Goal: Obtain resource: Obtain resource

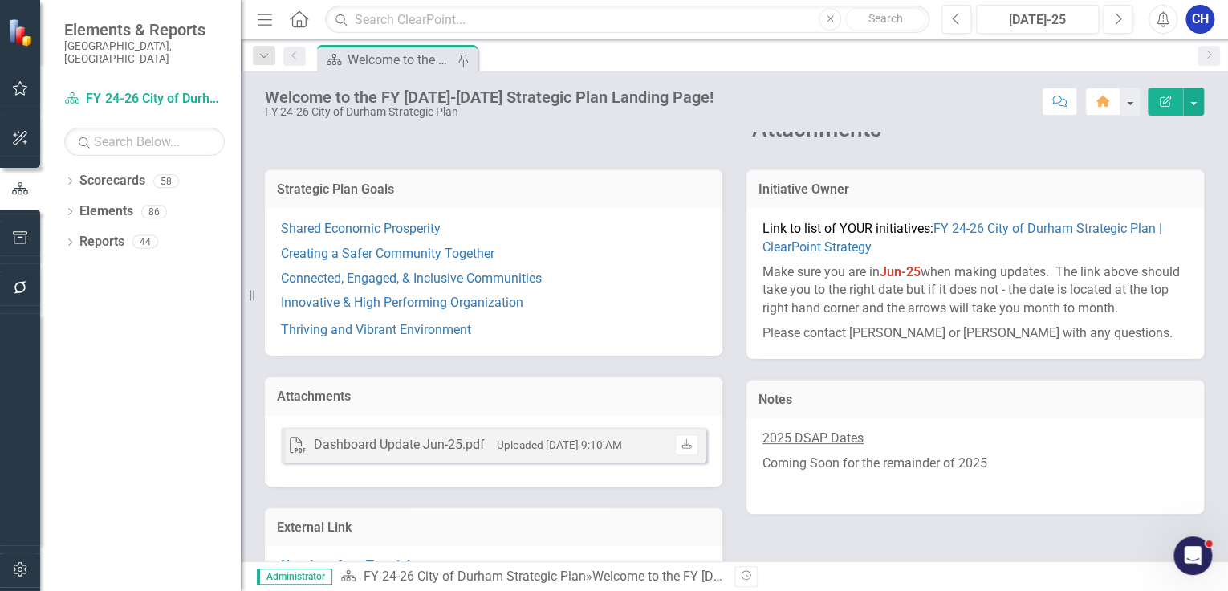
scroll to position [170, 0]
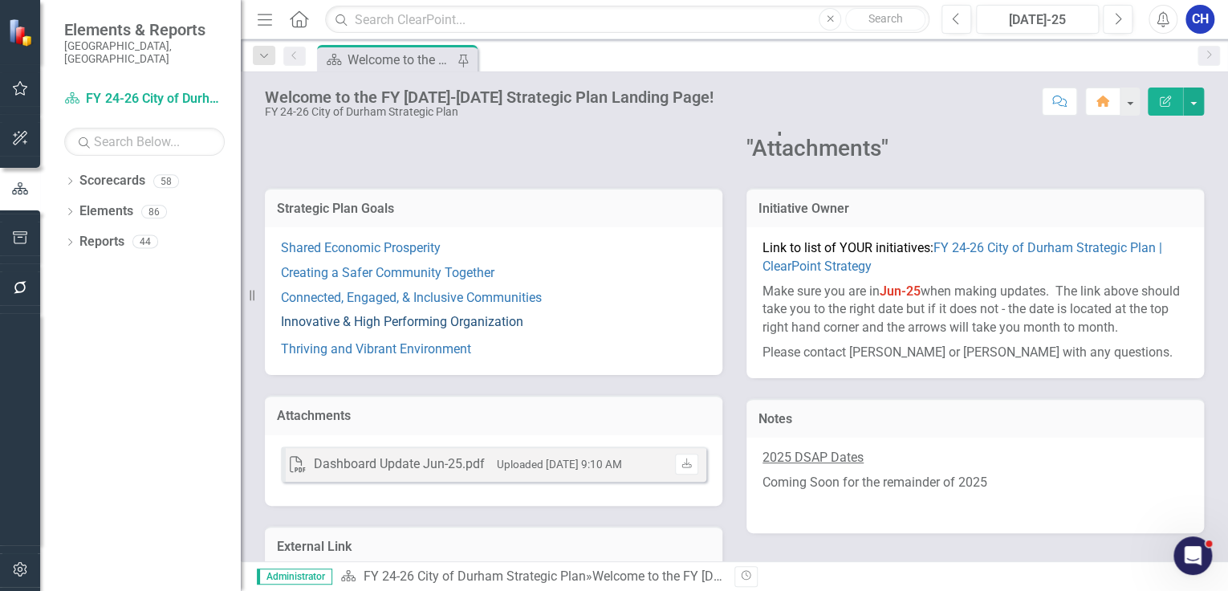
click at [417, 320] on link "Innovative & High Performing Organization" at bounding box center [402, 321] width 242 height 15
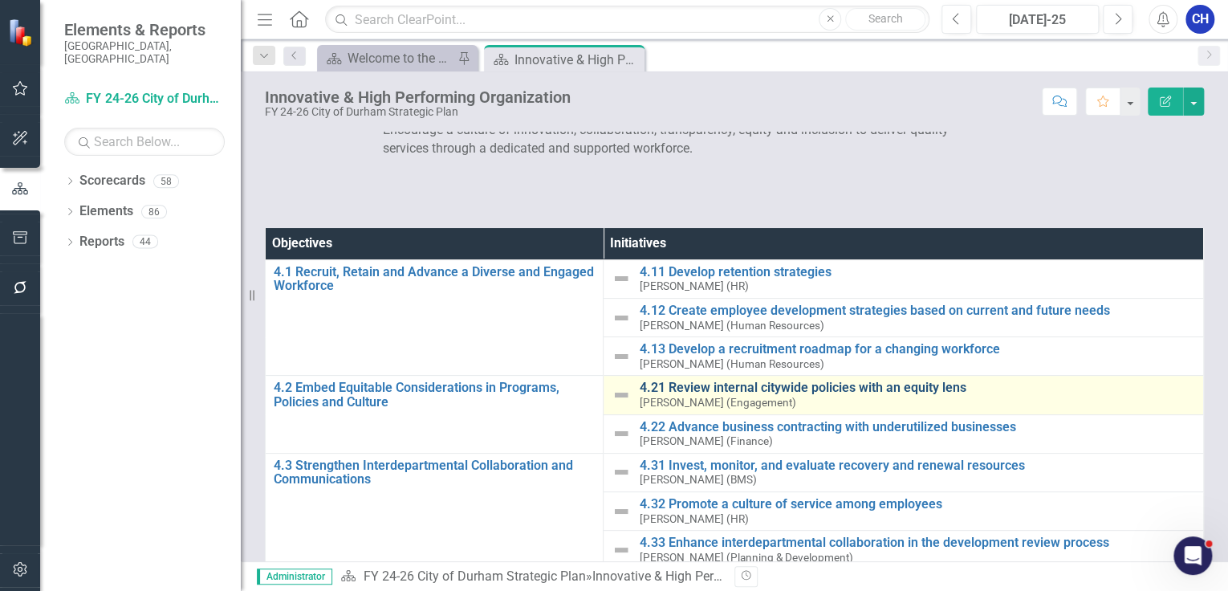
scroll to position [64, 0]
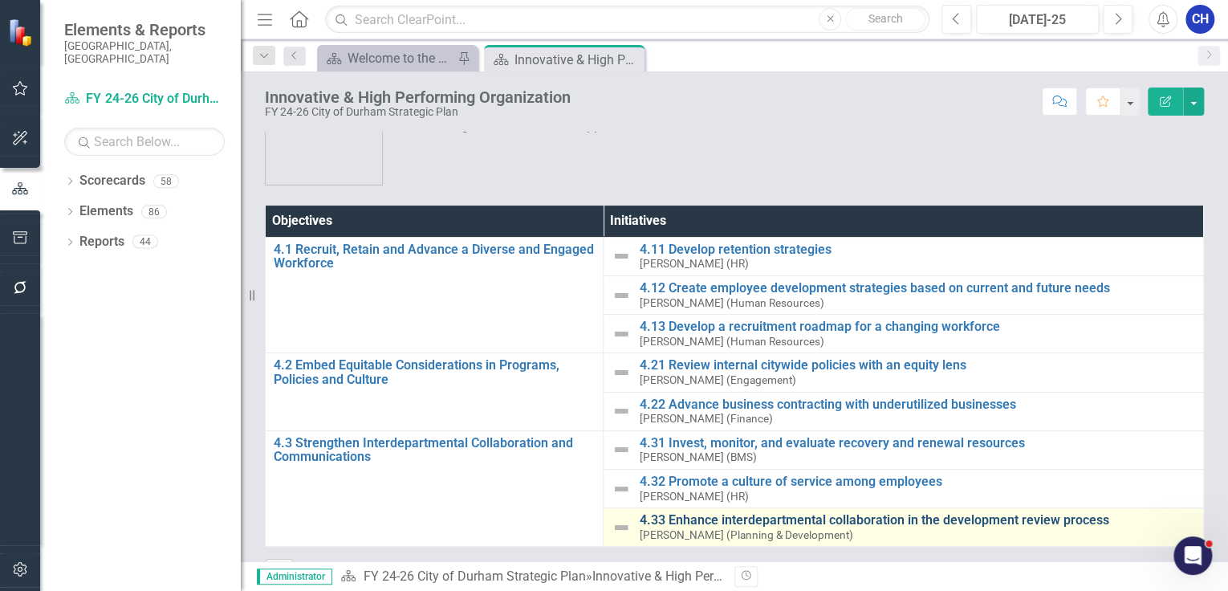
click at [685, 516] on link "4.33 Enhance interdepartmental collaboration in the development review process" at bounding box center [917, 520] width 556 height 14
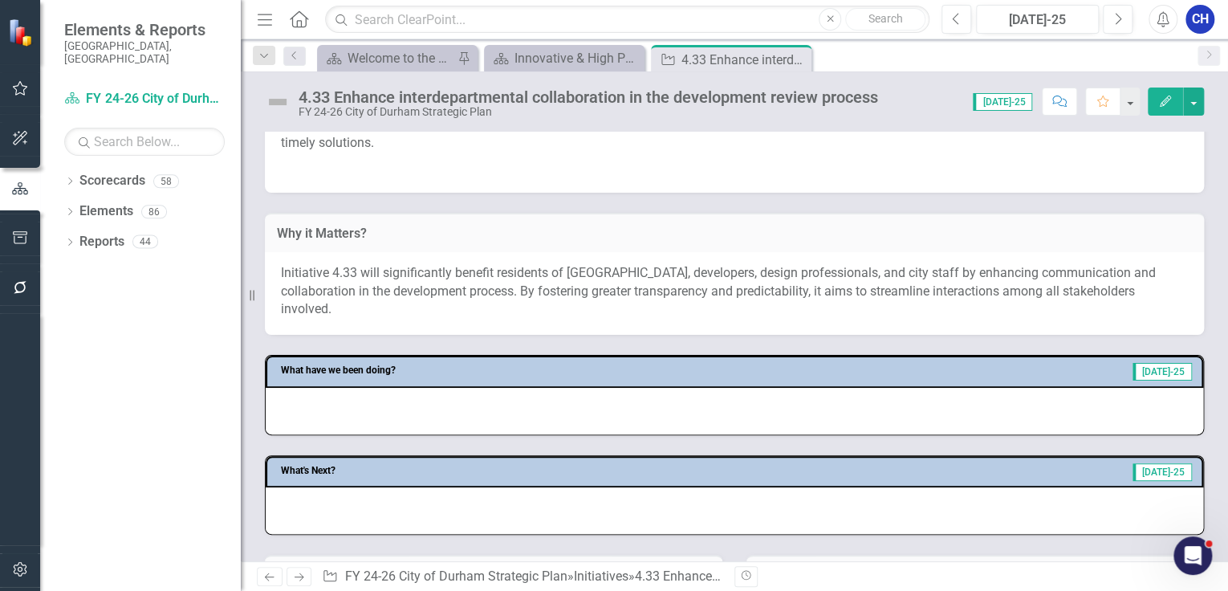
scroll to position [707, 0]
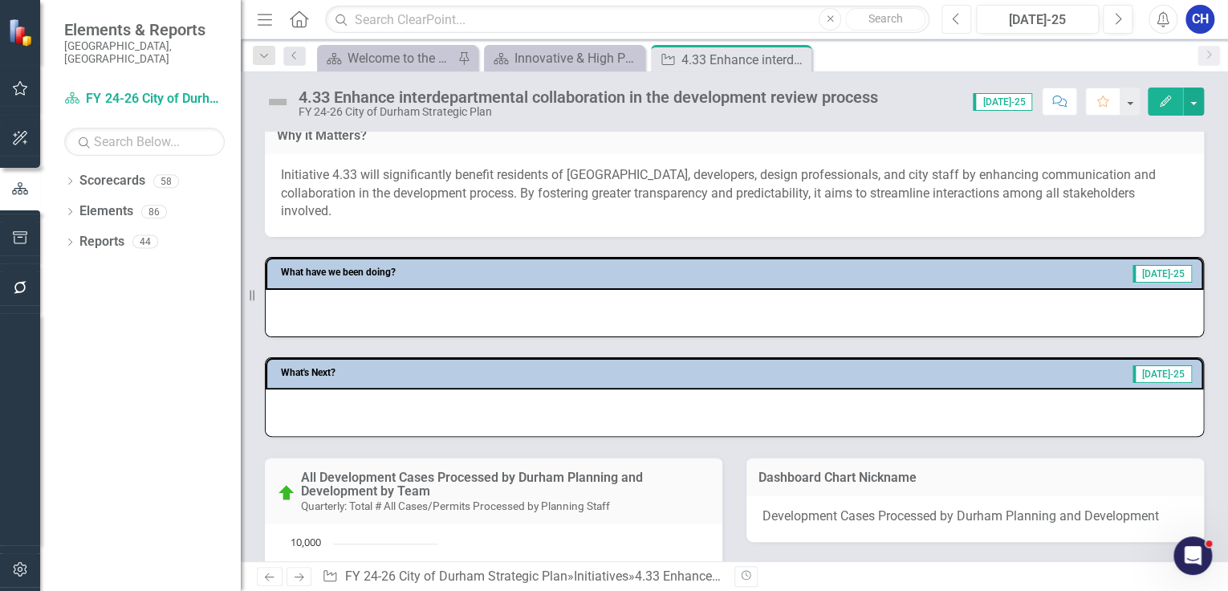
click at [956, 19] on icon "Previous" at bounding box center [956, 19] width 9 height 14
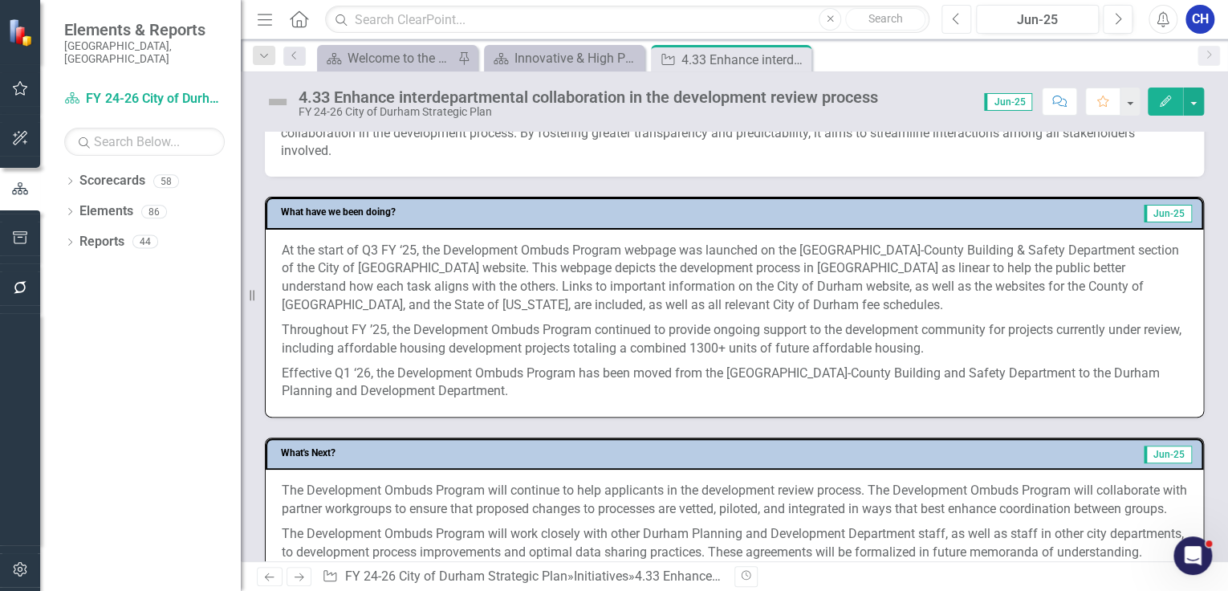
scroll to position [771, 0]
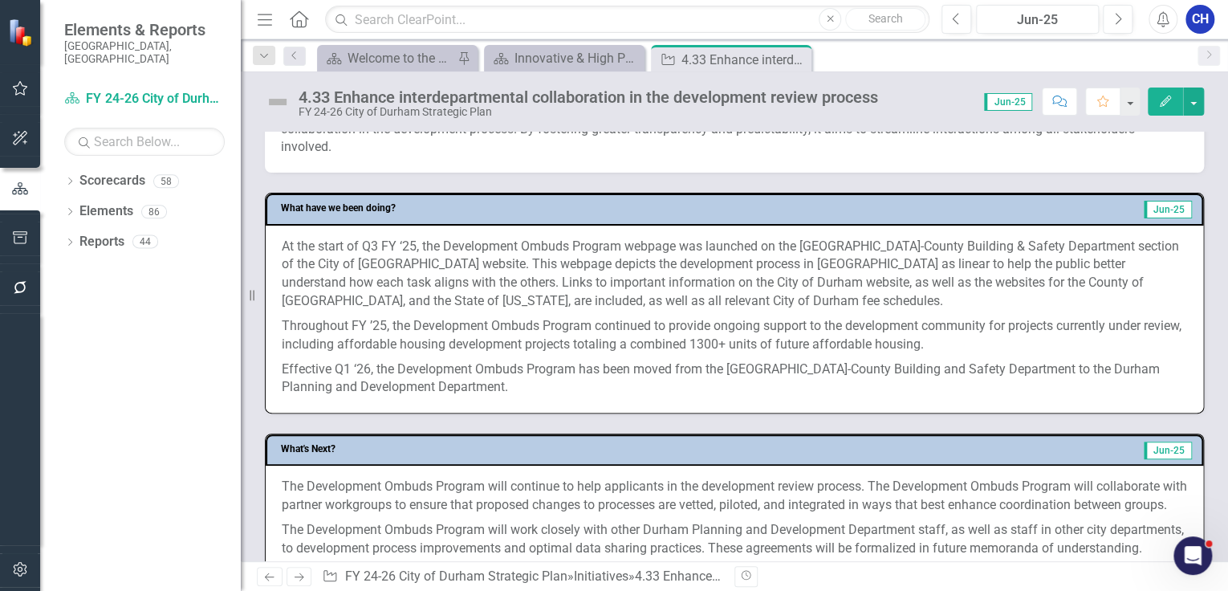
click at [508, 270] on p "At the start of Q3 FY ‘25, the Development Ombuds Program webpage was launched …" at bounding box center [735, 276] width 906 height 76
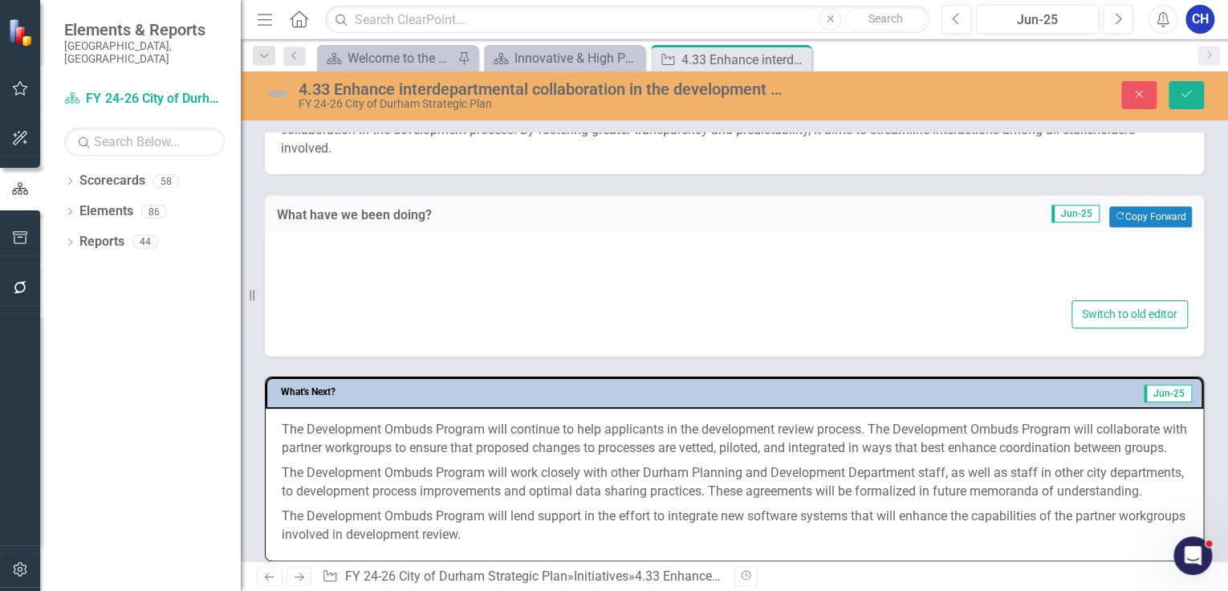
type textarea "<p>At the start of Q3 FY ‘25, the Development Ombuds Program webpage was launch…"
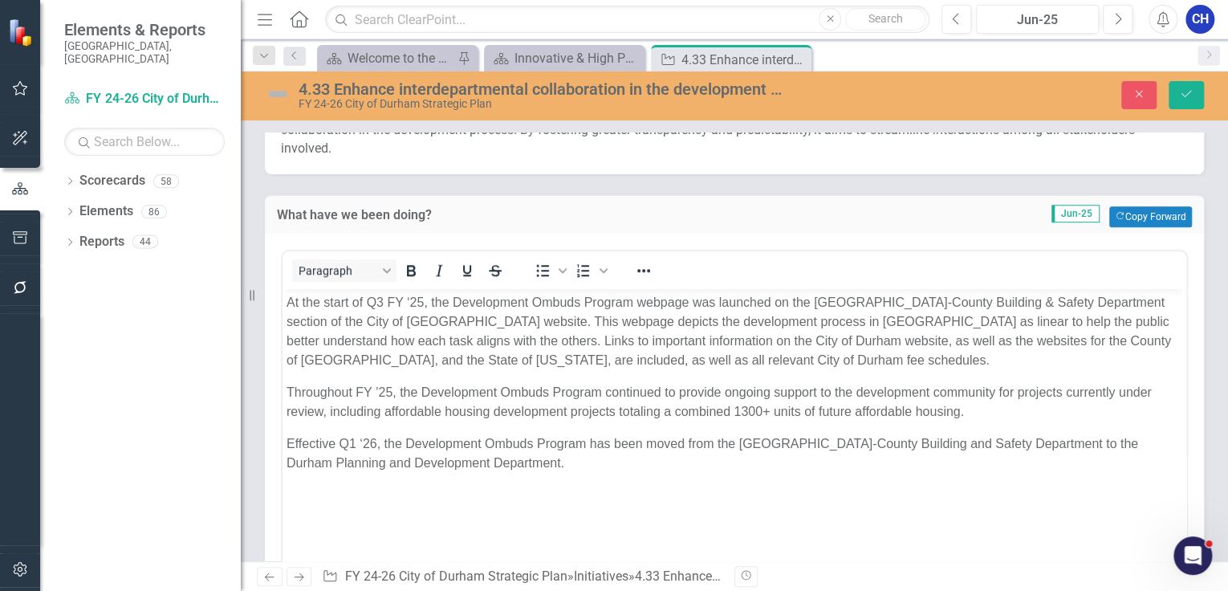
scroll to position [0, 0]
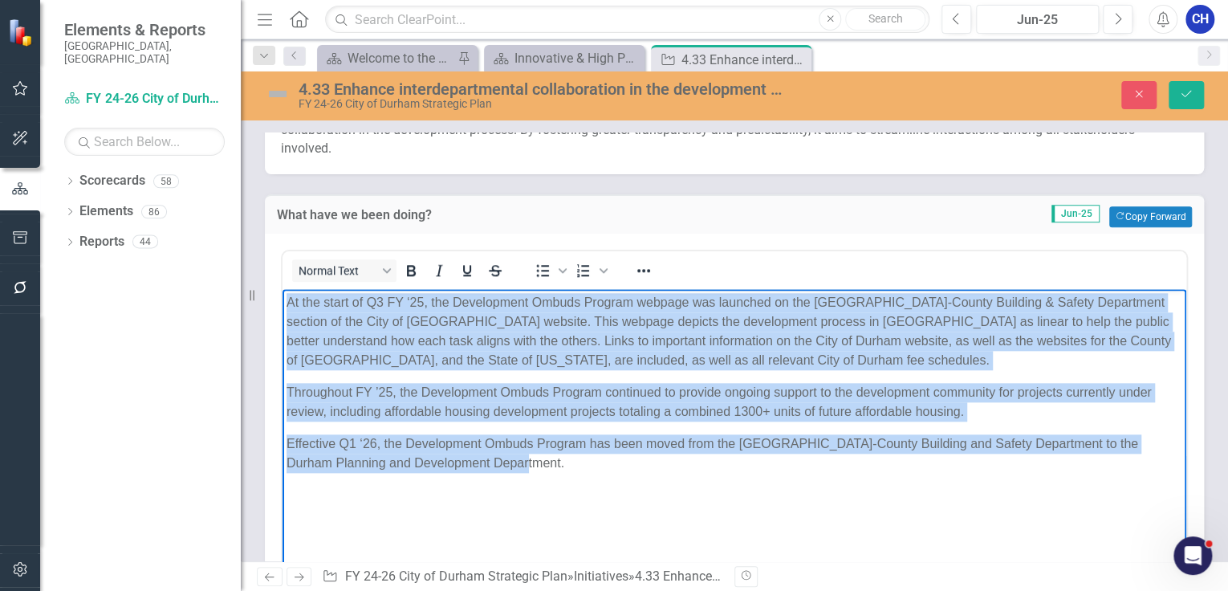
drag, startPoint x: 524, startPoint y: 462, endPoint x: 280, endPoint y: 290, distance: 298.9
click at [283, 290] on html "At the start of Q3 FY ‘25, the Development Ombuds Program webpage was launched …" at bounding box center [735, 408] width 904 height 241
copy body "At the start of Q3 FY ‘25, the Development Ombuds Program webpage was launched …"
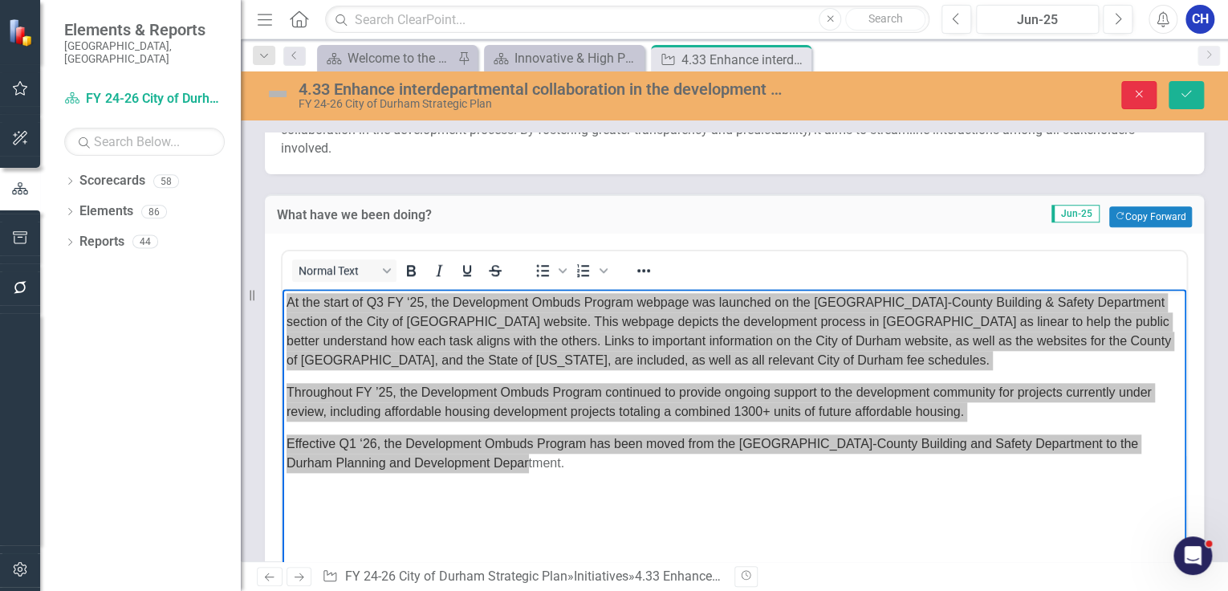
drag, startPoint x: 1132, startPoint y: 90, endPoint x: 1002, endPoint y: 168, distance: 151.6
click at [1130, 89] on button "Close" at bounding box center [1139, 95] width 35 height 28
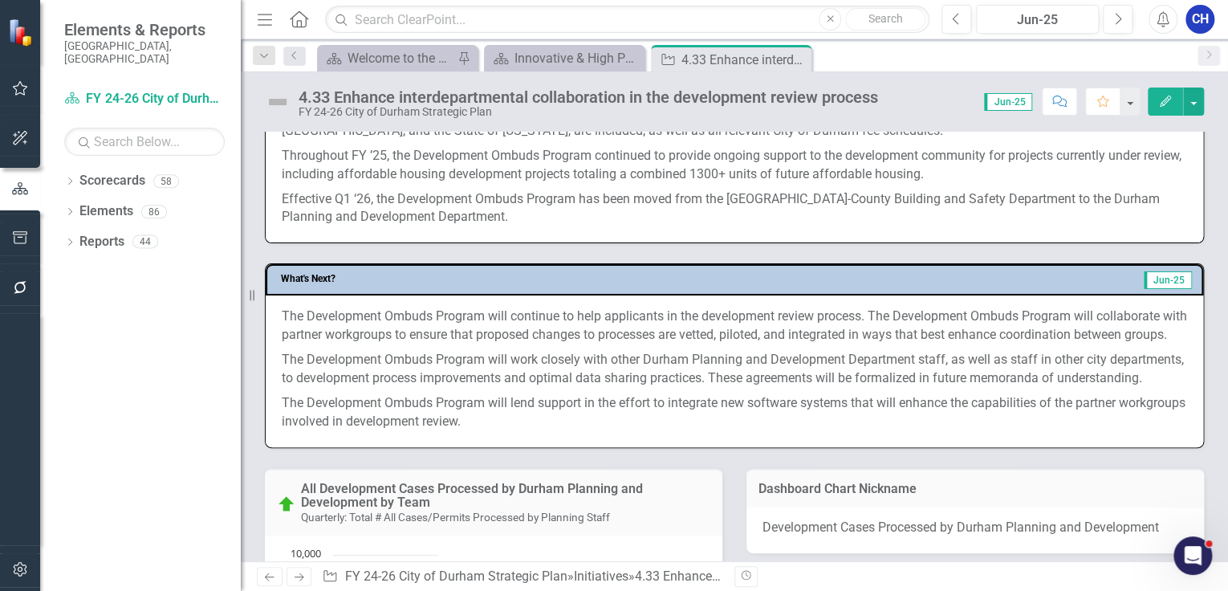
scroll to position [963, 0]
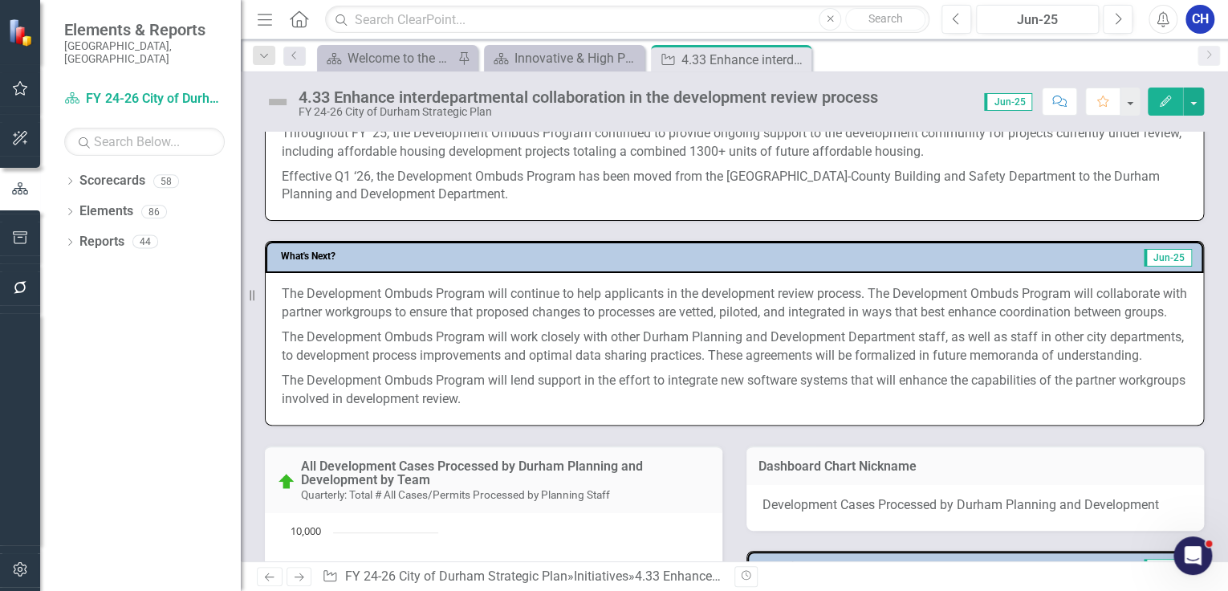
click at [568, 398] on p "The Development Ombuds Program will lend support in the effort to integrate new…" at bounding box center [735, 389] width 906 height 40
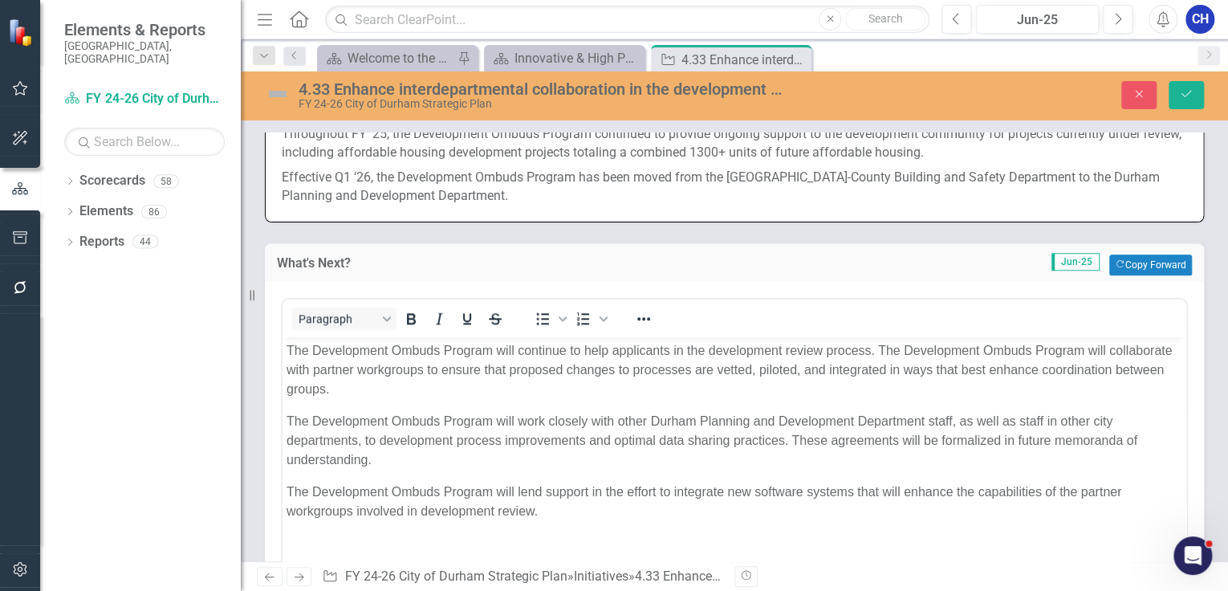
scroll to position [1028, 0]
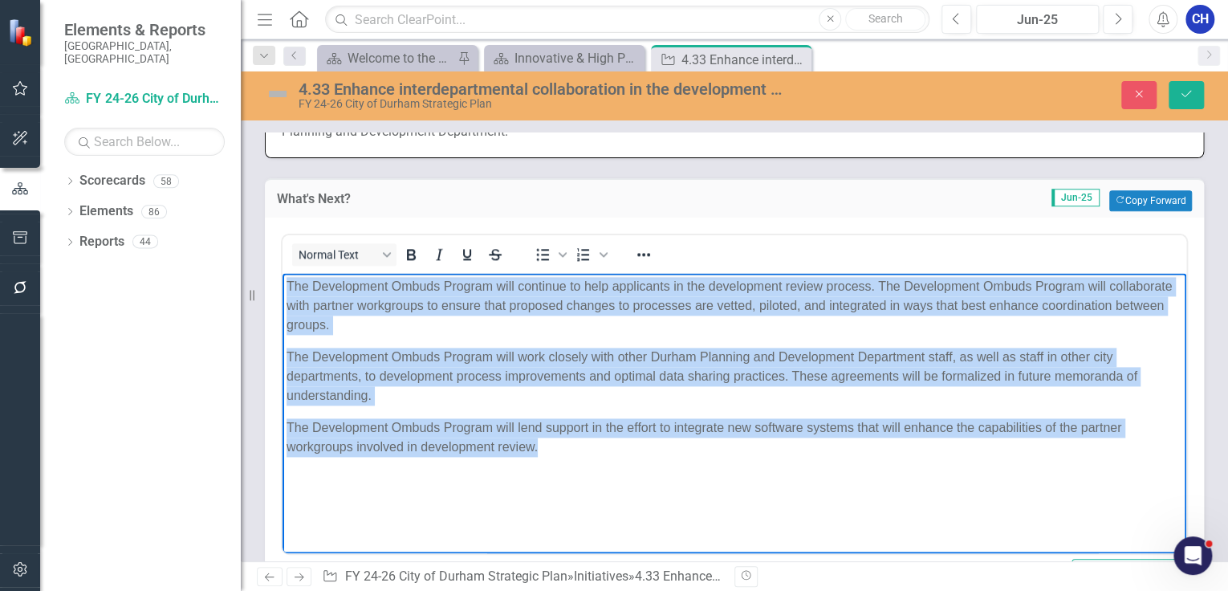
drag, startPoint x: 373, startPoint y: 359, endPoint x: 295, endPoint y: 280, distance: 110.7
click at [283, 278] on html "The Development Ombuds Program will continue to help applicants in the developm…" at bounding box center [735, 392] width 904 height 241
copy body "The Development Ombuds Program will continue to help applicants in the developm…"
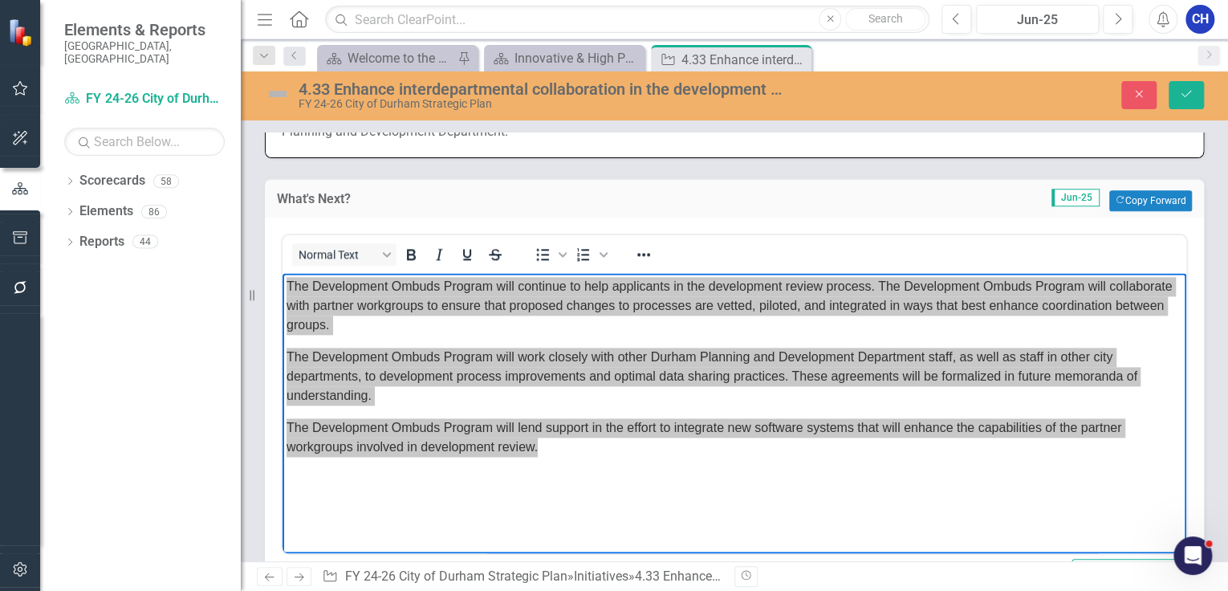
scroll to position [1156, 0]
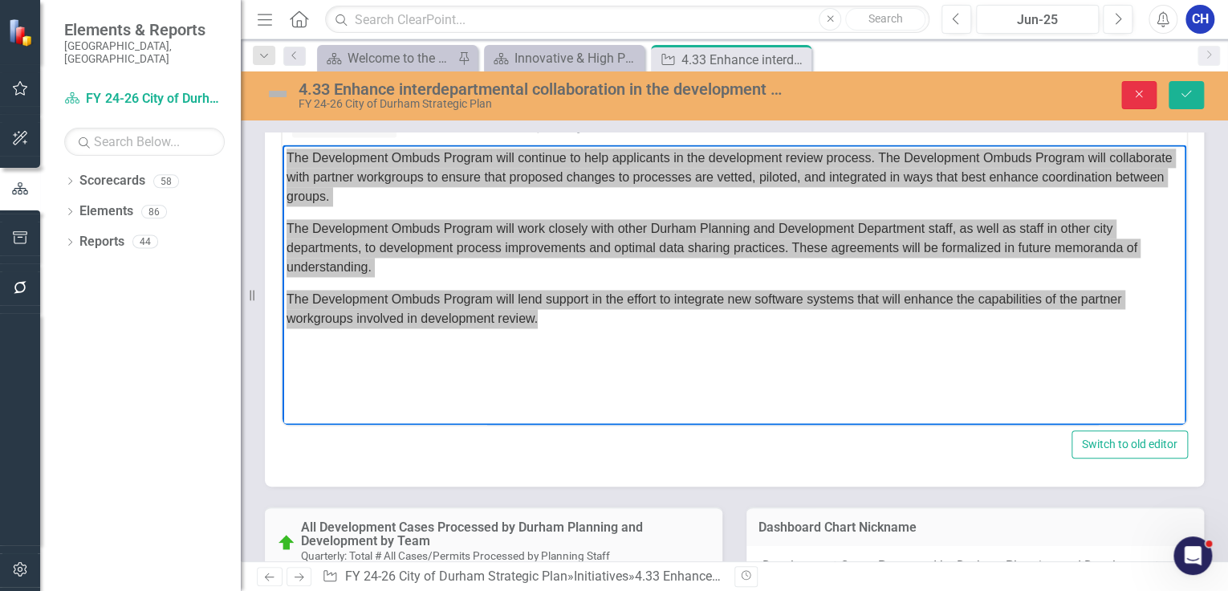
click at [1133, 87] on button "Close" at bounding box center [1139, 95] width 35 height 28
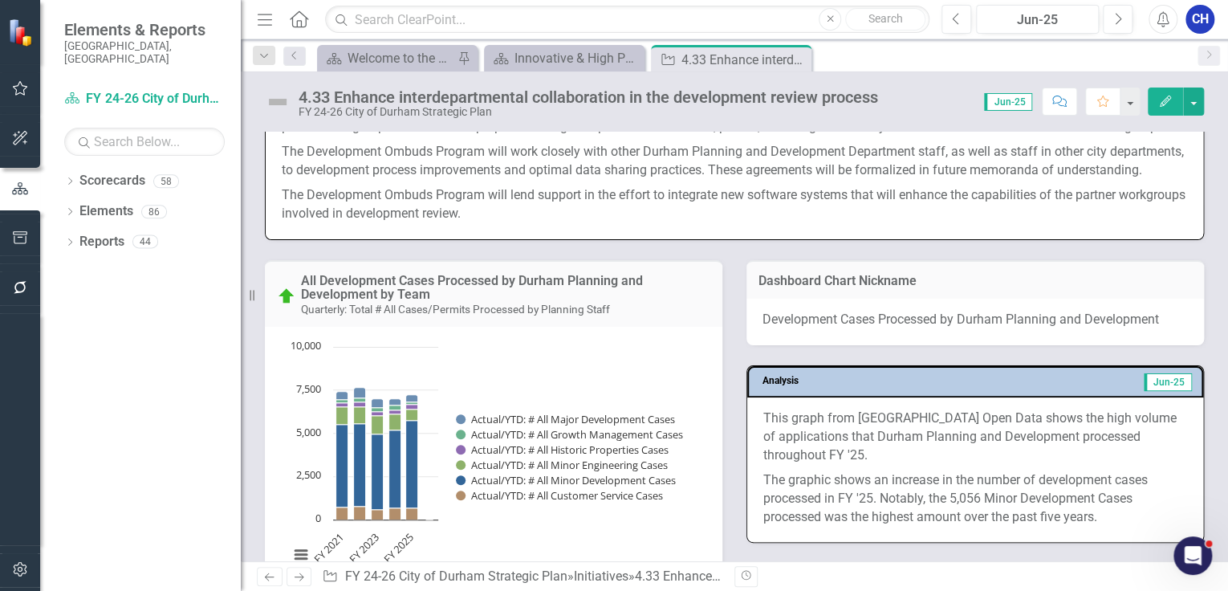
scroll to position [1277, 0]
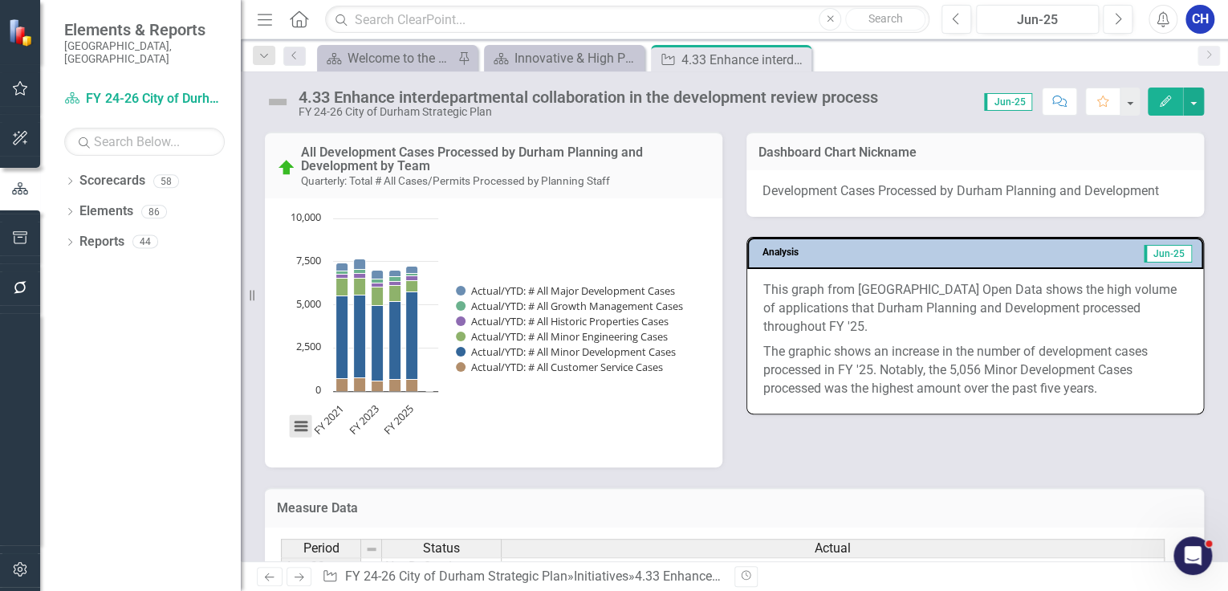
click at [308, 438] on button "View chart menu, Chart" at bounding box center [301, 426] width 22 height 22
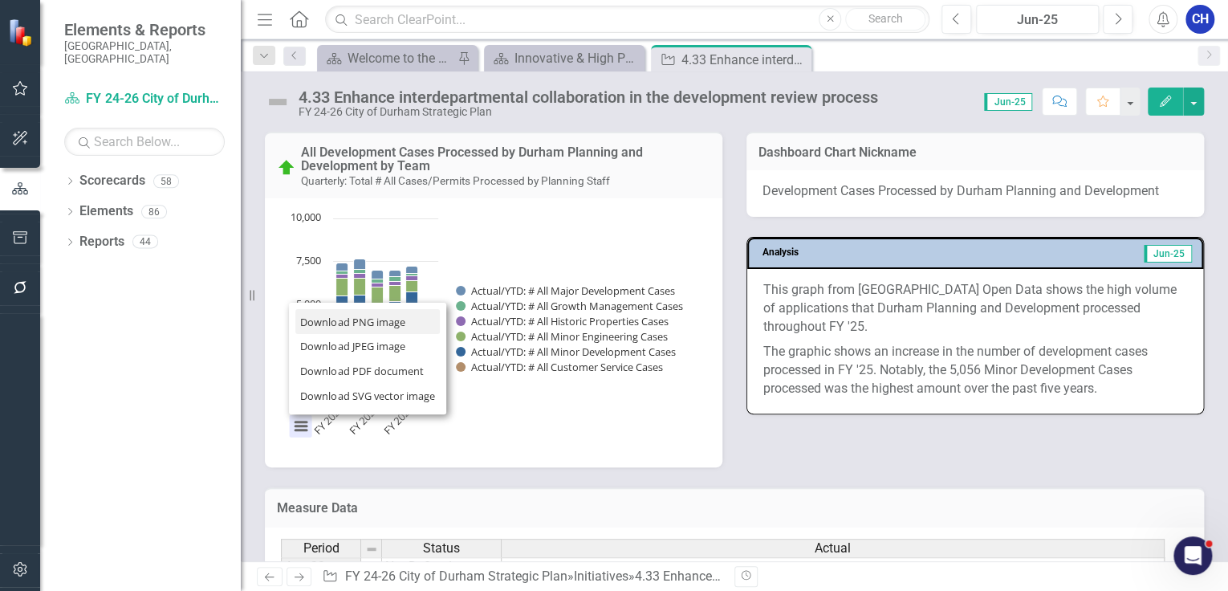
click at [340, 334] on li "Download PNG image" at bounding box center [367, 321] width 145 height 25
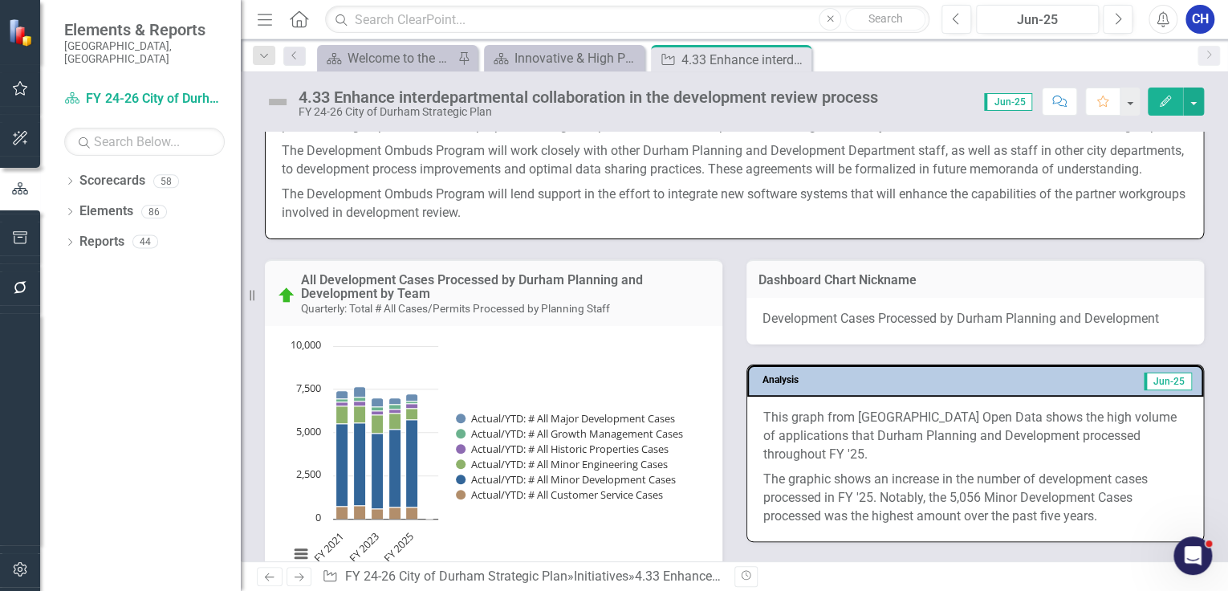
scroll to position [1149, 0]
click at [686, 361] on rect "Interactive chart" at bounding box center [490, 459] width 419 height 241
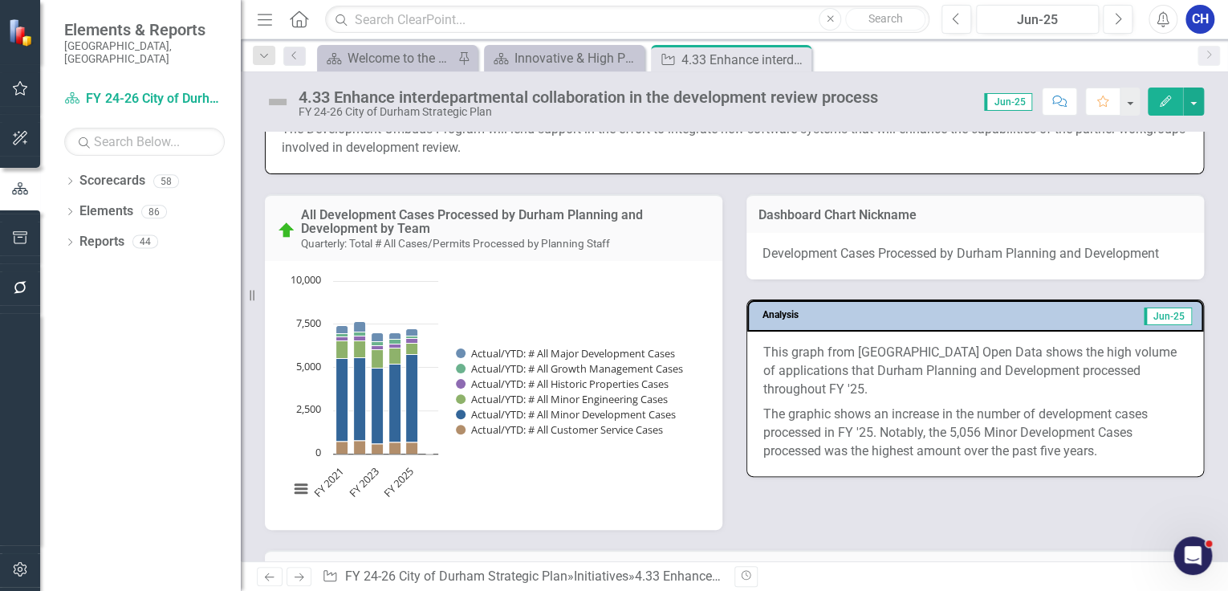
scroll to position [1277, 0]
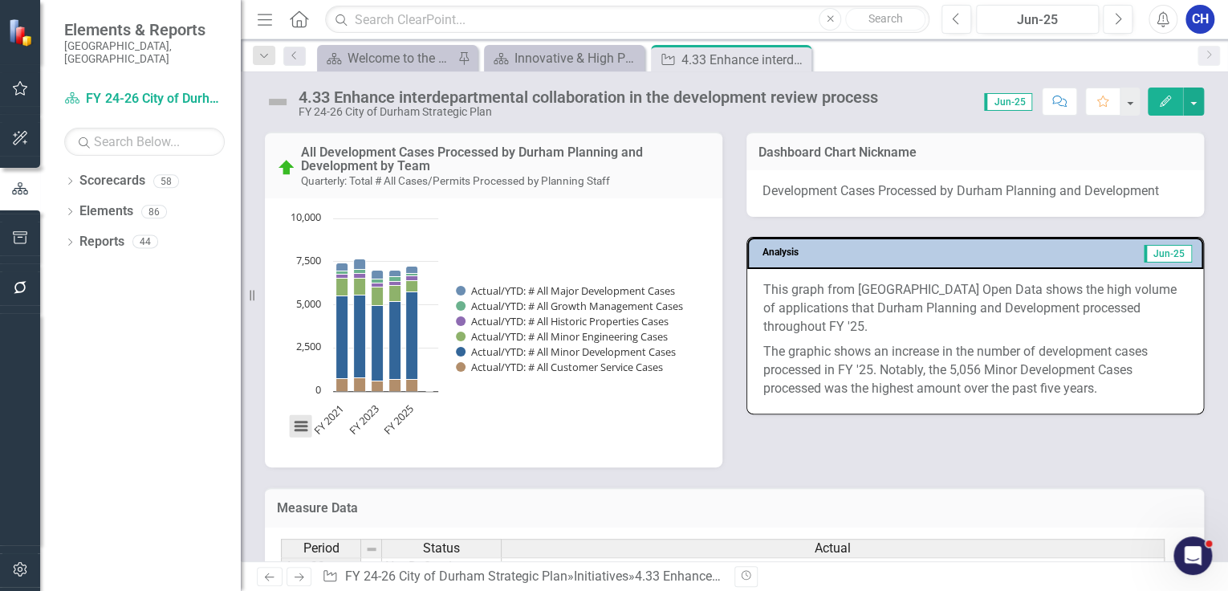
click at [293, 438] on button "View chart menu, Chart" at bounding box center [301, 426] width 22 height 22
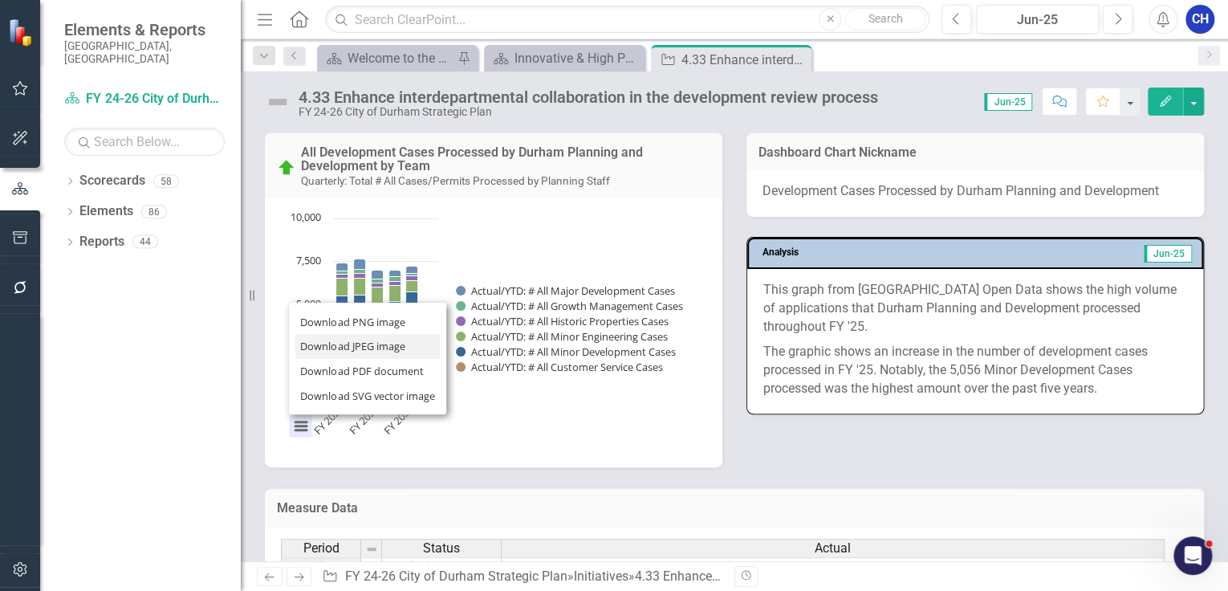
click at [346, 359] on li "Download JPEG image" at bounding box center [367, 346] width 145 height 25
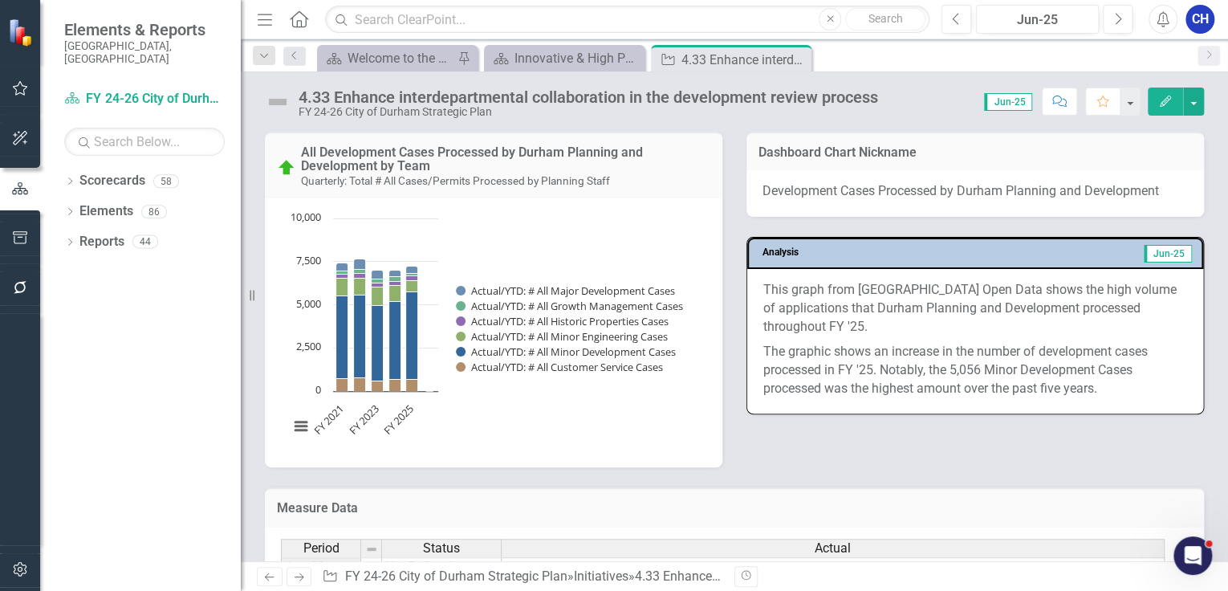
drag, startPoint x: 835, startPoint y: 483, endPoint x: 851, endPoint y: 488, distance: 16.8
drag, startPoint x: 884, startPoint y: 438, endPoint x: 851, endPoint y: 394, distance: 55.1
click at [877, 428] on div "All Development Cases Processed by Durham Planning and Development by Team Quar…" at bounding box center [734, 290] width 963 height 356
click at [796, 330] on p "This graph from [GEOGRAPHIC_DATA] Open Data shows the high volume of applicatio…" at bounding box center [976, 310] width 424 height 59
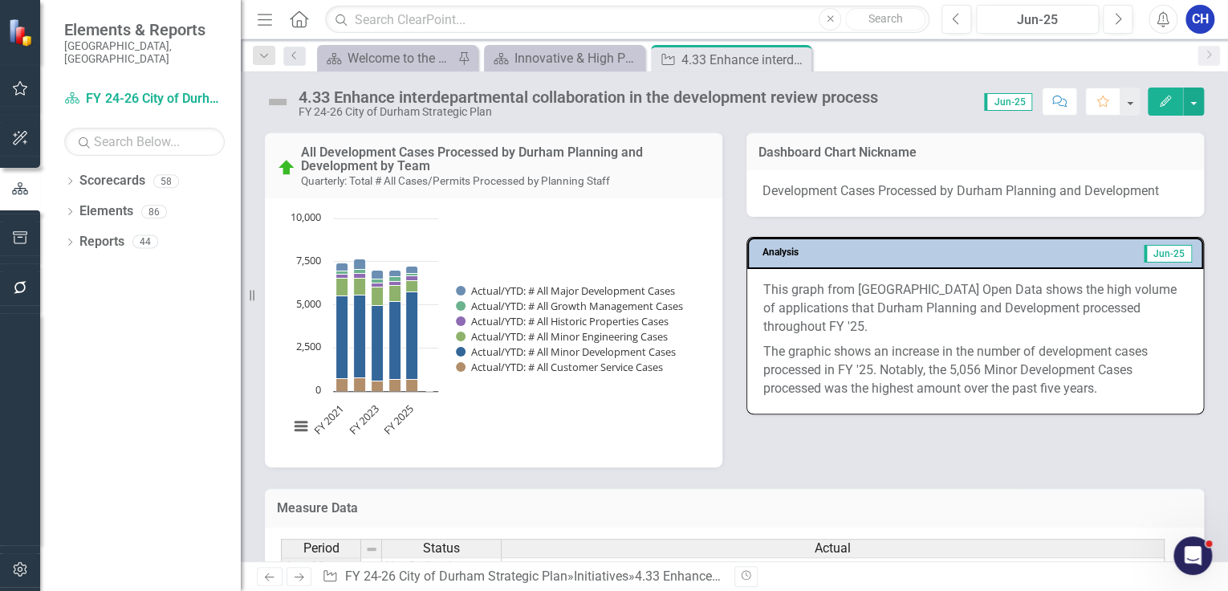
click at [798, 331] on p "This graph from [GEOGRAPHIC_DATA] Open Data shows the high volume of applicatio…" at bounding box center [976, 310] width 424 height 59
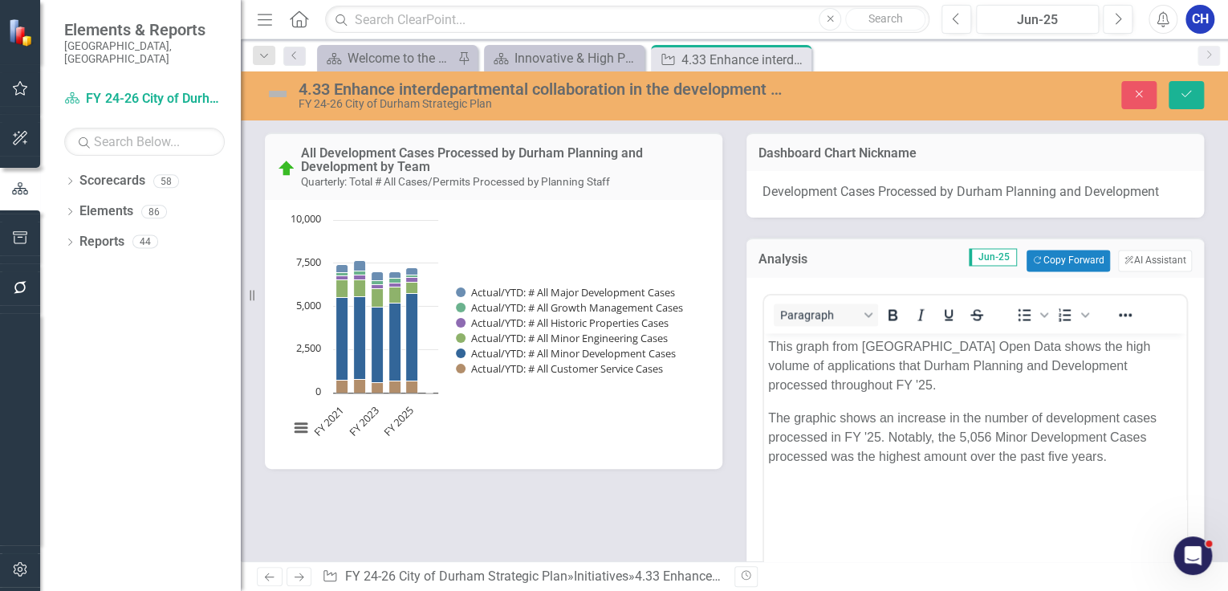
scroll to position [0, 0]
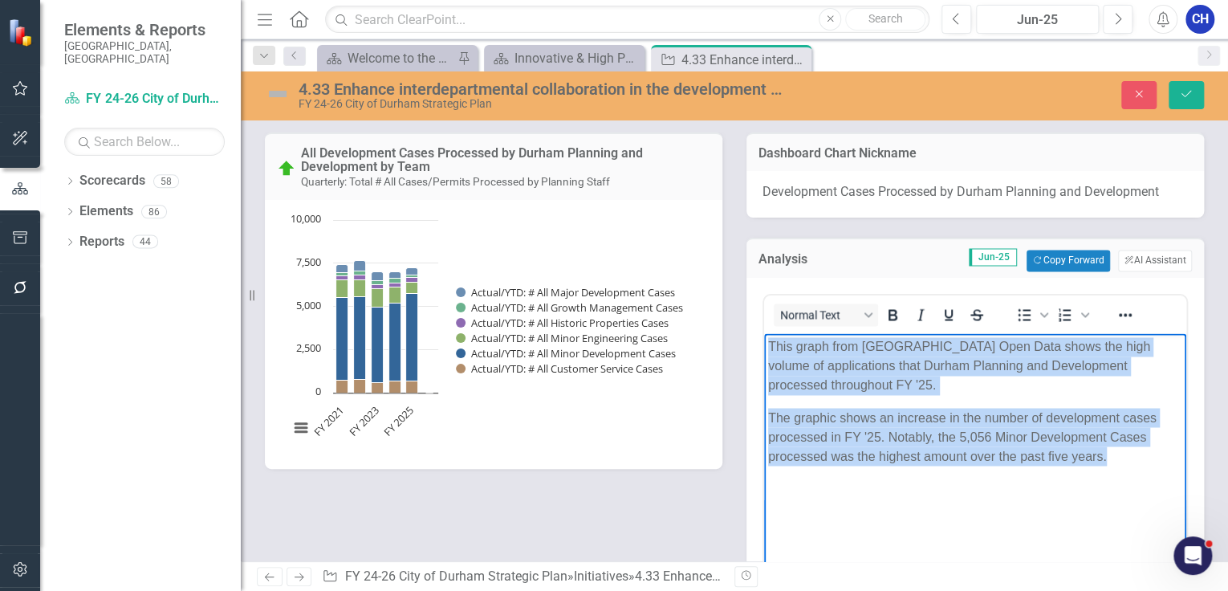
drag, startPoint x: 768, startPoint y: 344, endPoint x: 1199, endPoint y: 458, distance: 446.0
click at [1187, 458] on html "This graph from [GEOGRAPHIC_DATA] Open Data shows the high volume of applicatio…" at bounding box center [975, 452] width 422 height 241
copy body "This graph from [GEOGRAPHIC_DATA] Open Data shows the high volume of applicatio…"
click at [1037, 461] on p "The graphic shows an increase in the number of development cases processed in F…" at bounding box center [975, 436] width 414 height 58
drag, startPoint x: 1117, startPoint y: 463, endPoint x: 768, endPoint y: 338, distance: 370.3
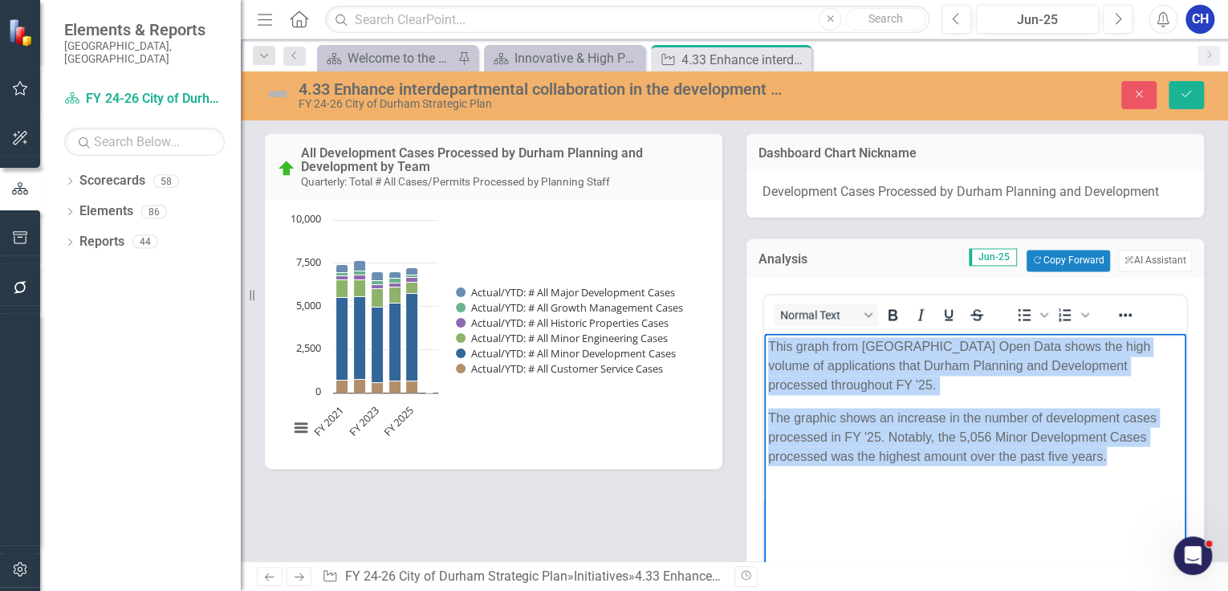
click at [768, 338] on body "This graph from [GEOGRAPHIC_DATA] Open Data shows the high volume of applicatio…" at bounding box center [975, 452] width 422 height 241
copy body "This graph from [GEOGRAPHIC_DATA] Open Data shows the high volume of applicatio…"
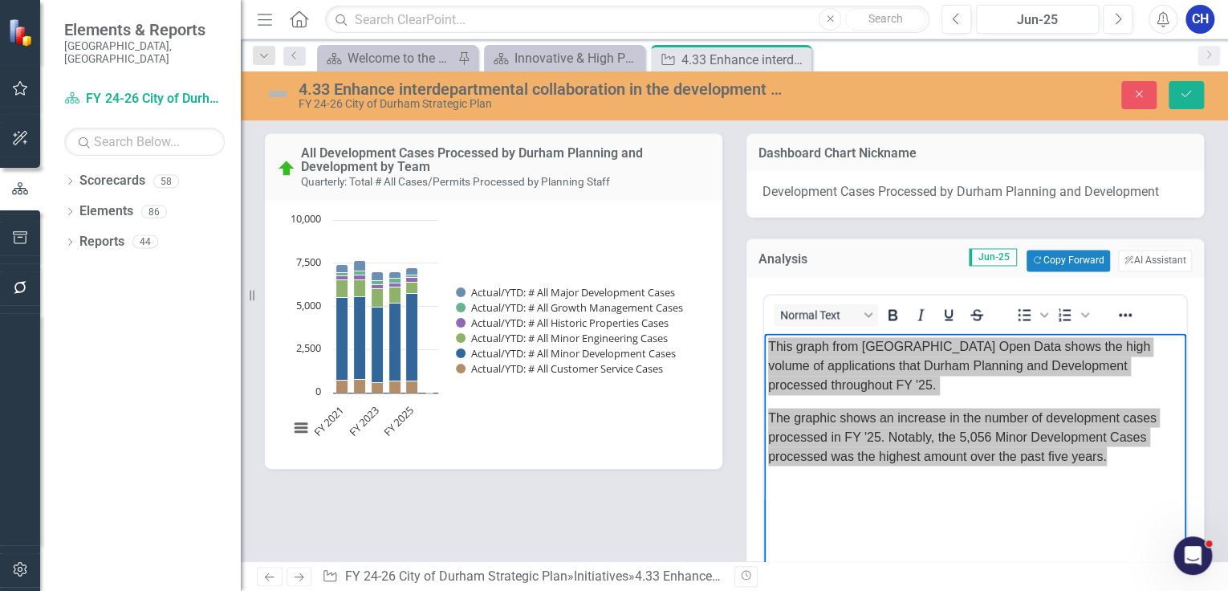
drag, startPoint x: 584, startPoint y: 518, endPoint x: 593, endPoint y: 491, distance: 27.7
click at [584, 514] on div "All Development Cases Processed by Durham Planning and Development by Team Quar…" at bounding box center [734, 393] width 963 height 563
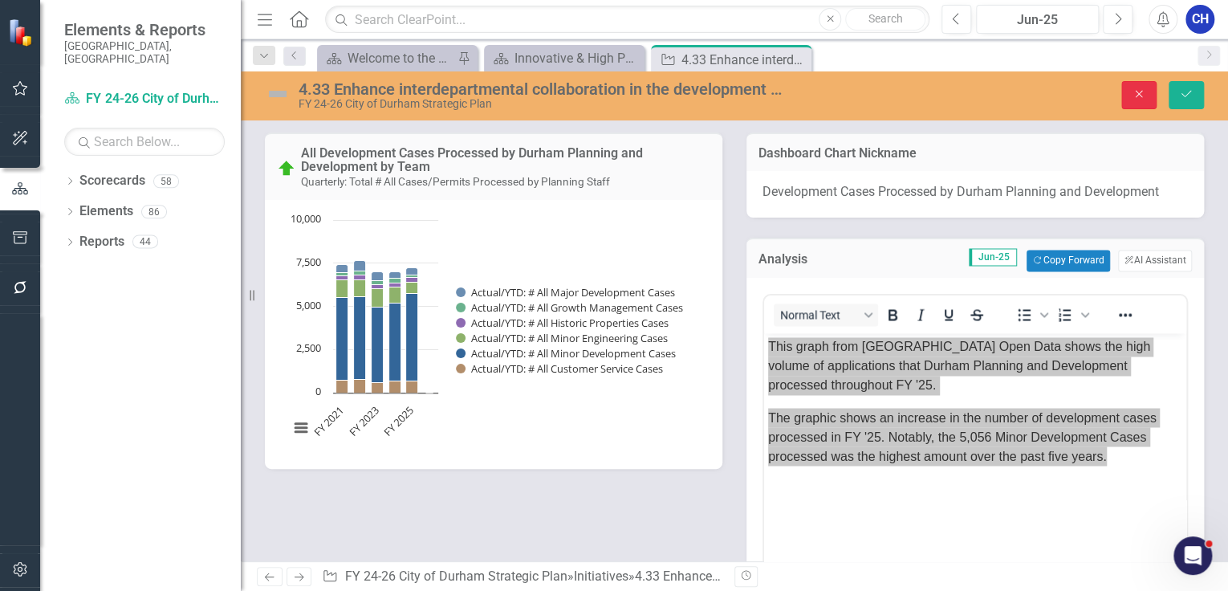
click at [1138, 88] on button "Close" at bounding box center [1139, 95] width 35 height 28
